Goal: Task Accomplishment & Management: Use online tool/utility

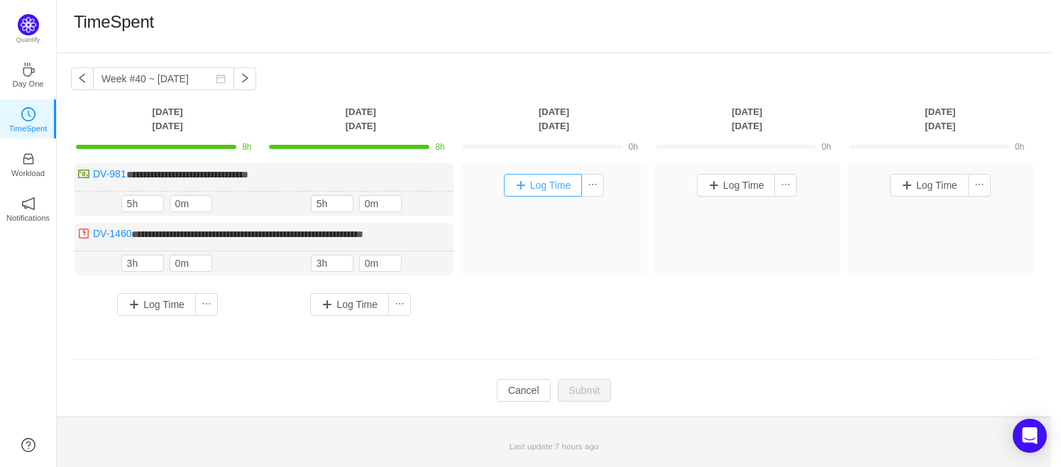
click at [539, 178] on button "Log Time" at bounding box center [543, 185] width 79 height 23
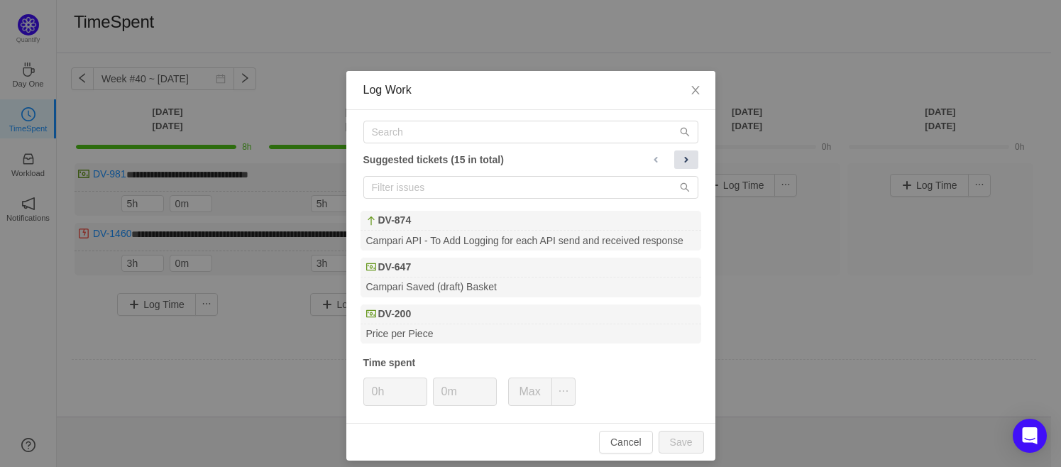
click at [680, 160] on span at bounding box center [685, 159] width 11 height 11
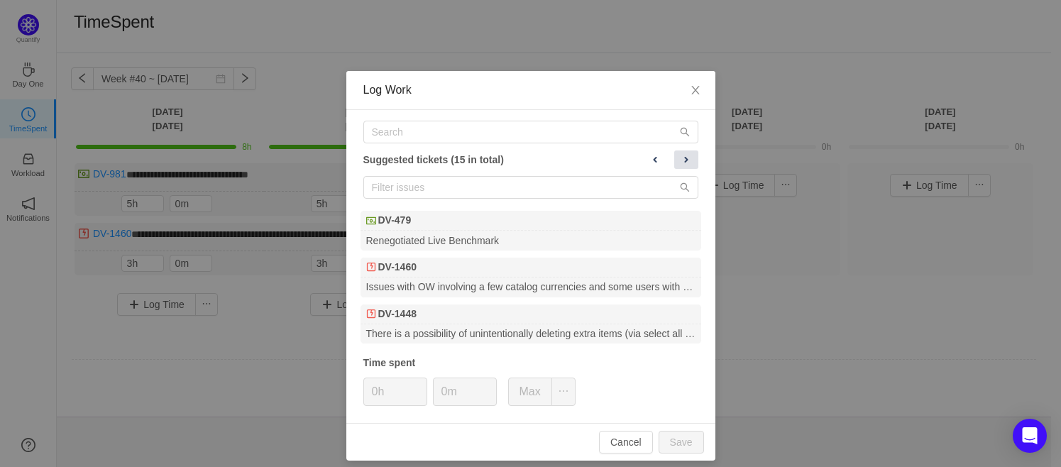
click at [680, 160] on span at bounding box center [685, 159] width 11 height 11
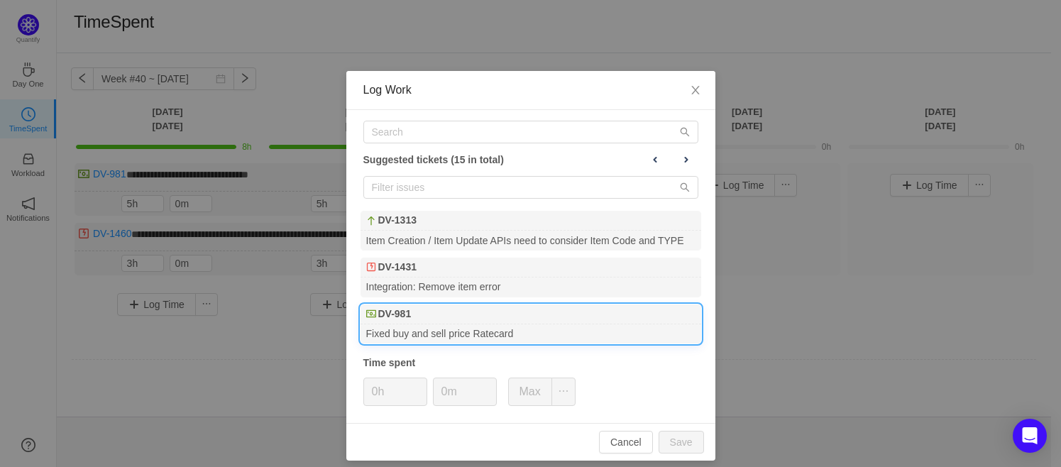
click at [441, 314] on div "DV-981" at bounding box center [530, 314] width 341 height 20
click at [683, 442] on button "Save" at bounding box center [680, 442] width 45 height 23
type input "0h"
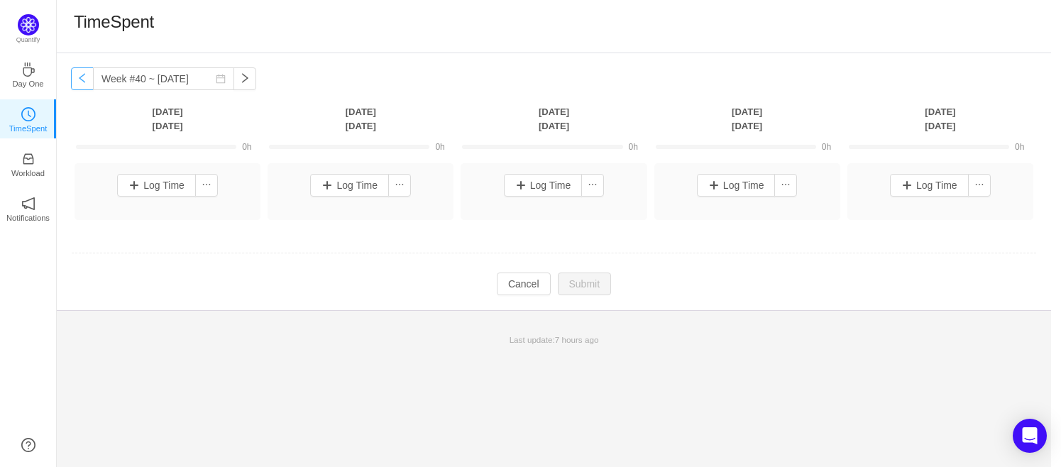
click at [81, 74] on button "button" at bounding box center [82, 78] width 23 height 23
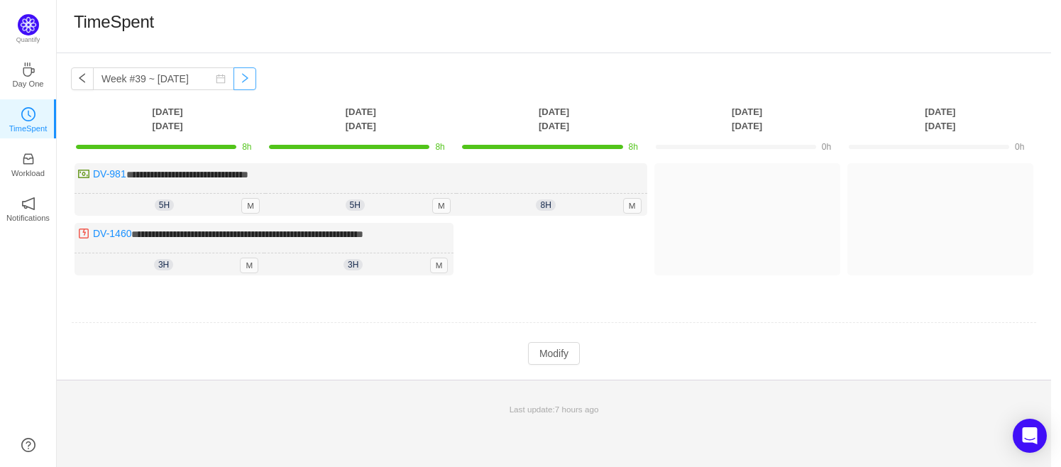
click at [233, 82] on button "button" at bounding box center [244, 78] width 23 height 23
type input "Week #40 ~ [DATE]"
